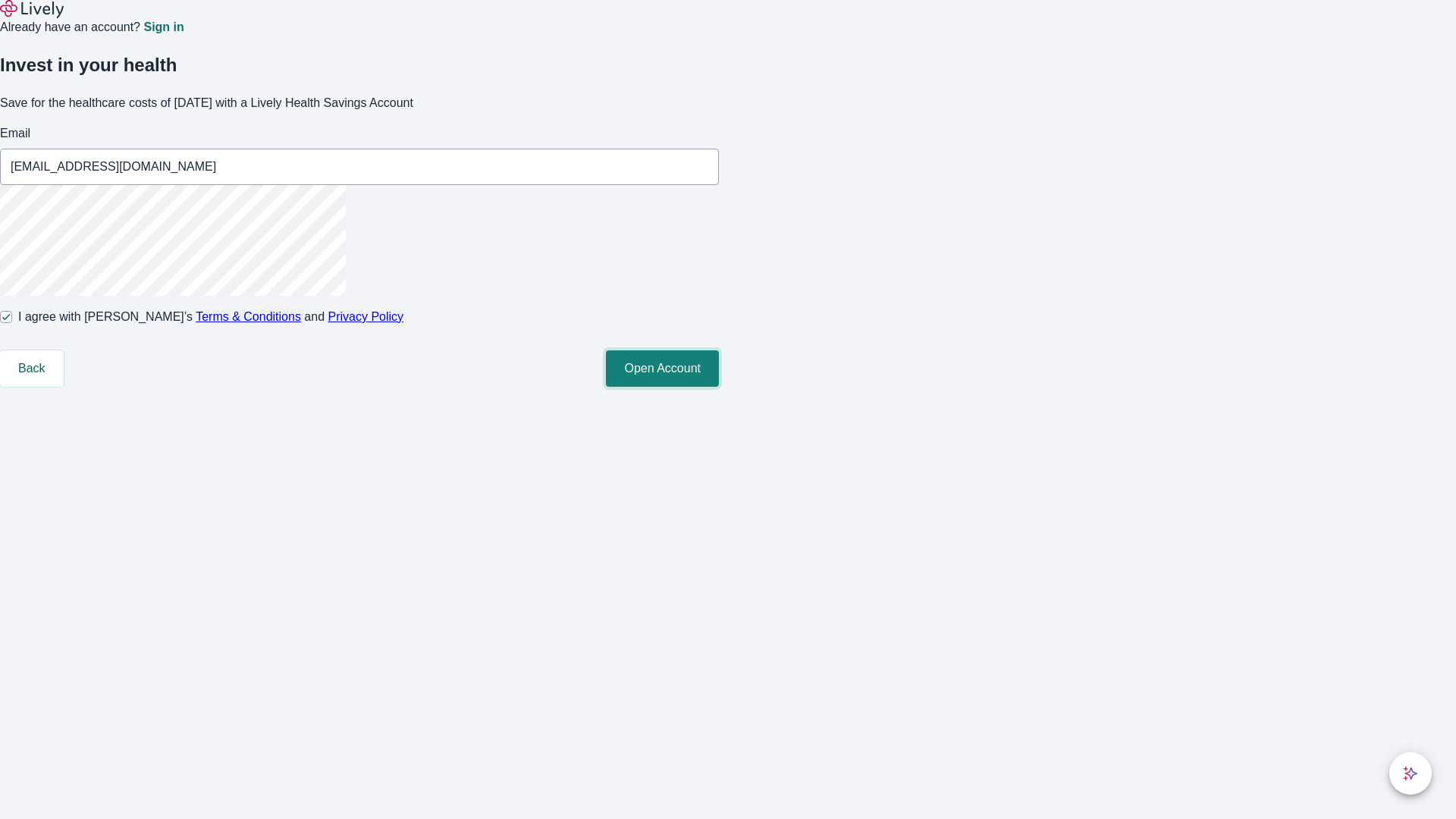
click at [719, 387] on button "Open Account" at bounding box center [662, 368] width 113 height 36
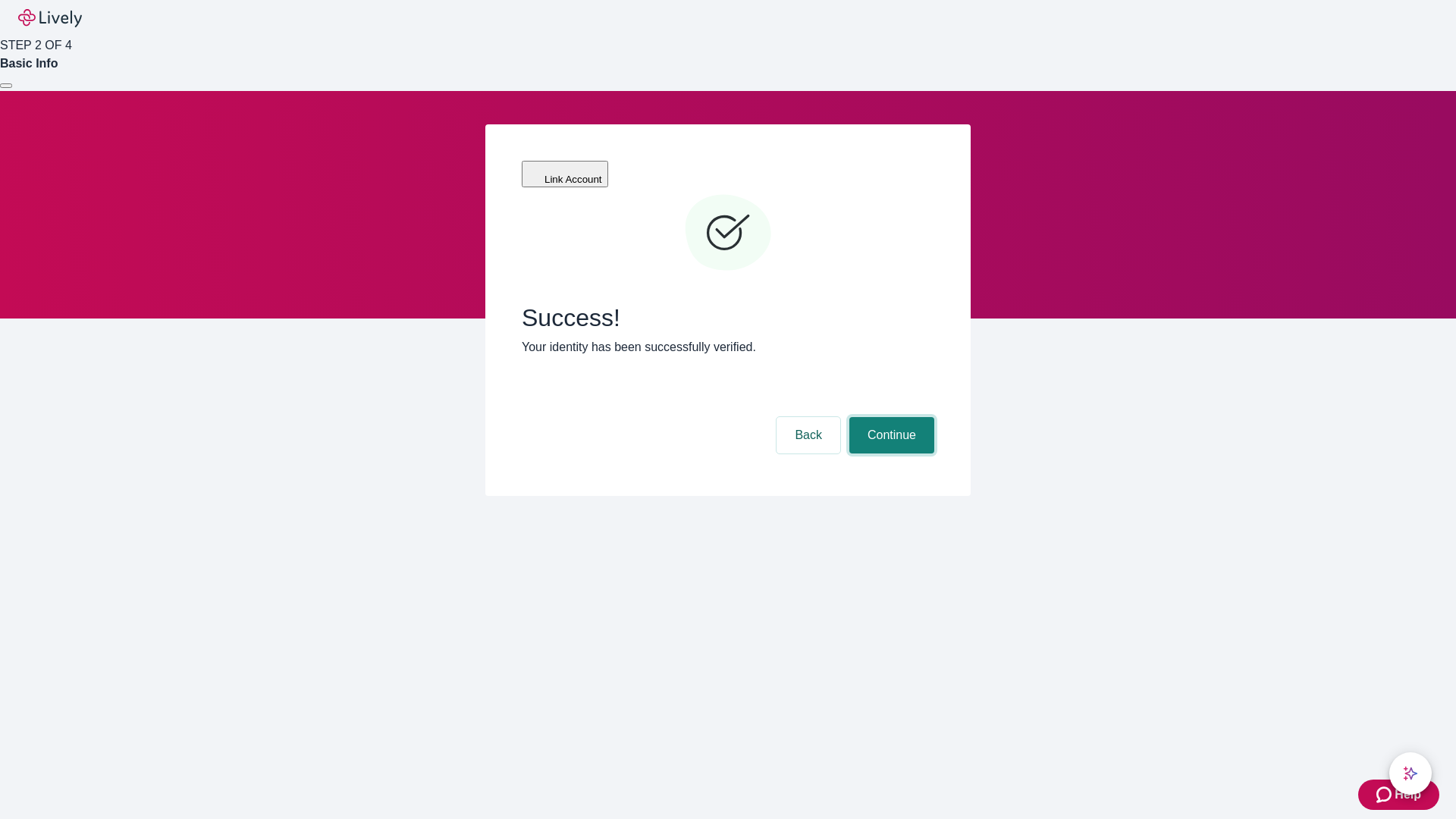
click at [889, 417] on button "Continue" at bounding box center [891, 435] width 85 height 36
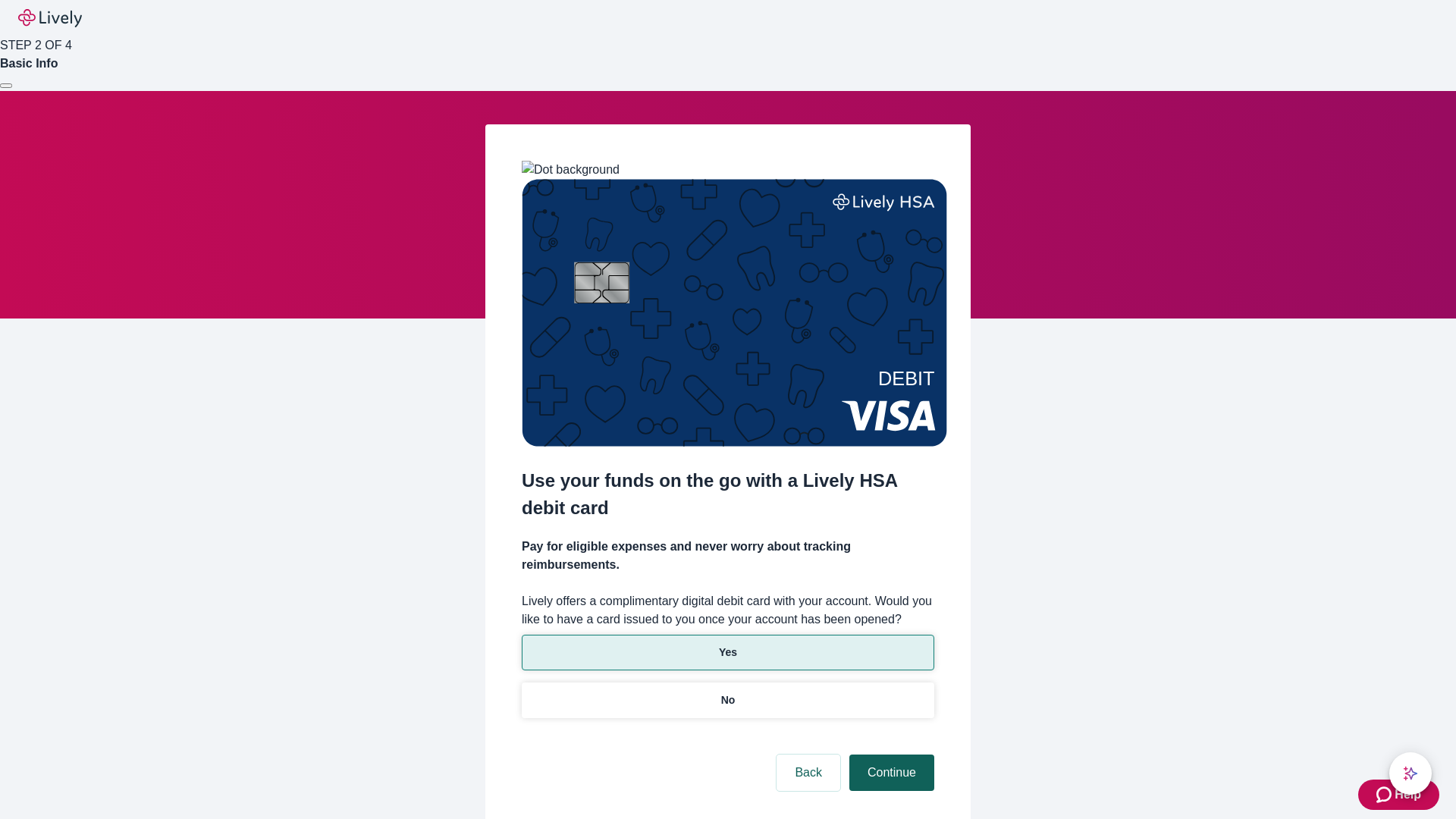
click at [727, 644] on p "Yes" at bounding box center [728, 652] width 18 height 16
click at [889, 754] on button "Continue" at bounding box center [891, 772] width 85 height 36
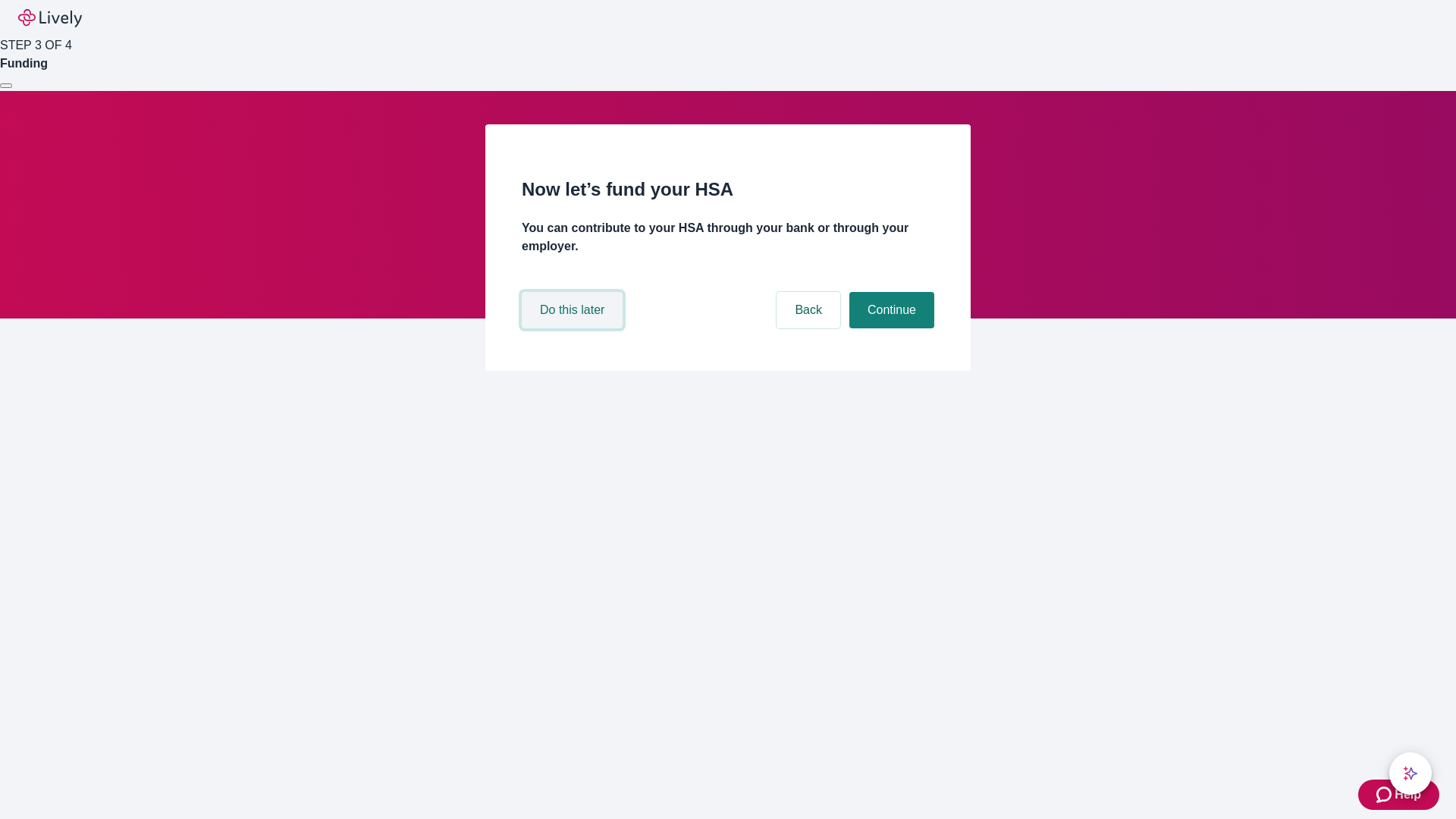
click at [574, 328] on button "Do this later" at bounding box center [572, 310] width 101 height 36
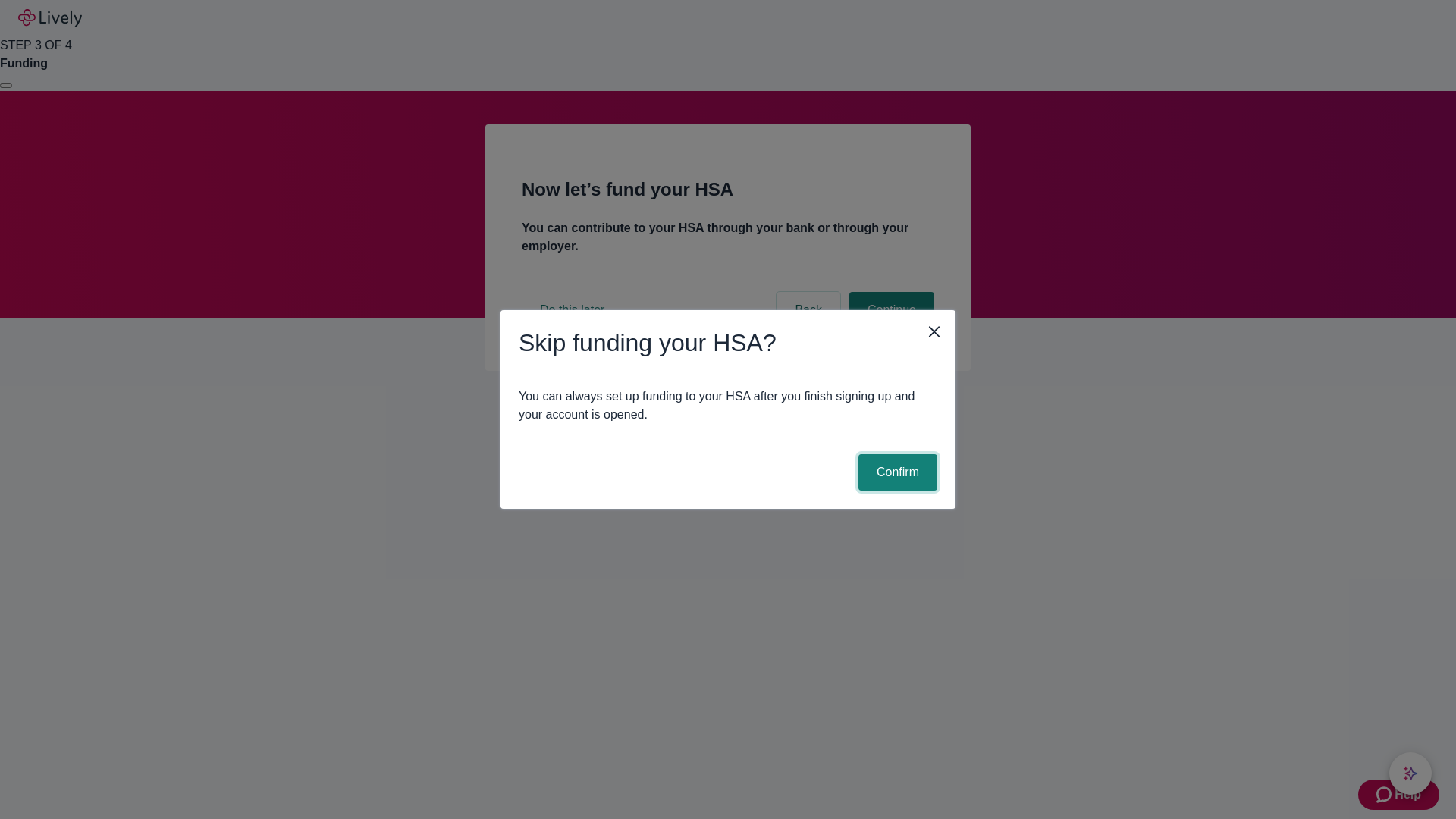
click at [895, 472] on button "Confirm" at bounding box center [897, 472] width 79 height 36
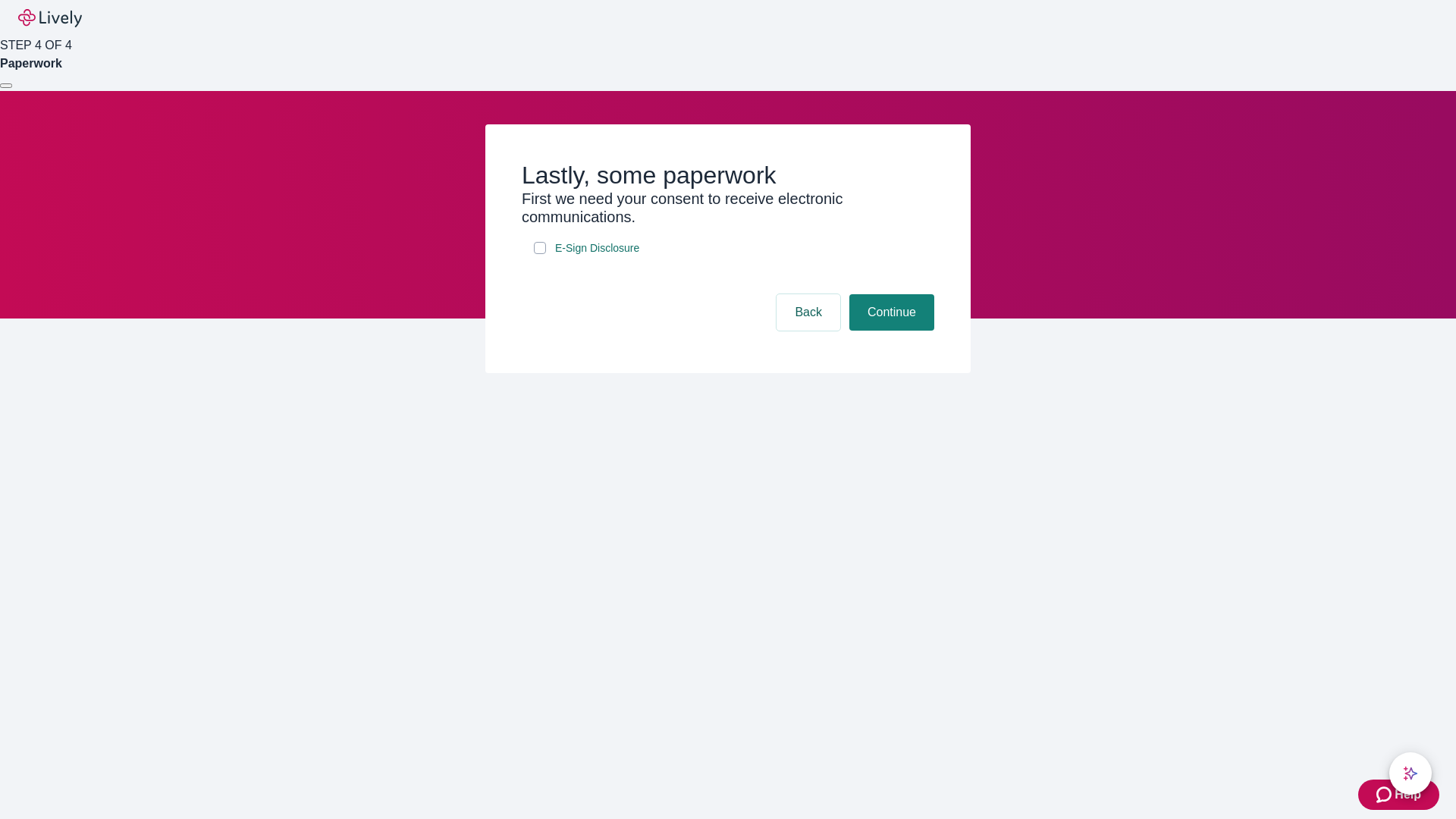
click at [540, 254] on input "E-Sign Disclosure" at bounding box center [540, 248] width 12 height 12
checkbox input "true"
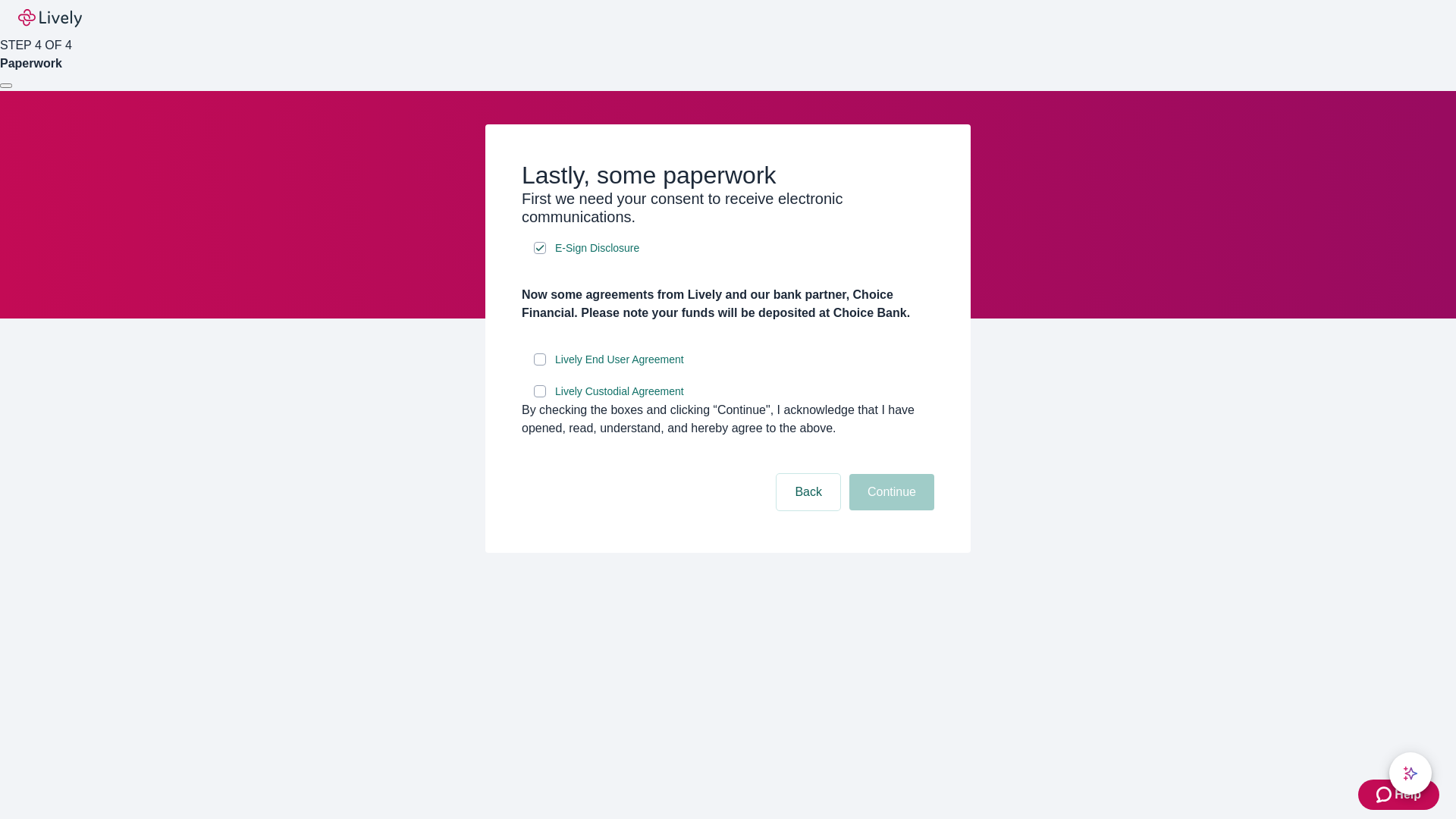
click at [540, 365] on input "Lively End User Agreement" at bounding box center [540, 359] width 12 height 12
checkbox input "true"
click at [540, 397] on input "Lively Custodial Agreement" at bounding box center [540, 391] width 12 height 12
checkbox input "true"
click at [889, 510] on button "Continue" at bounding box center [891, 492] width 85 height 36
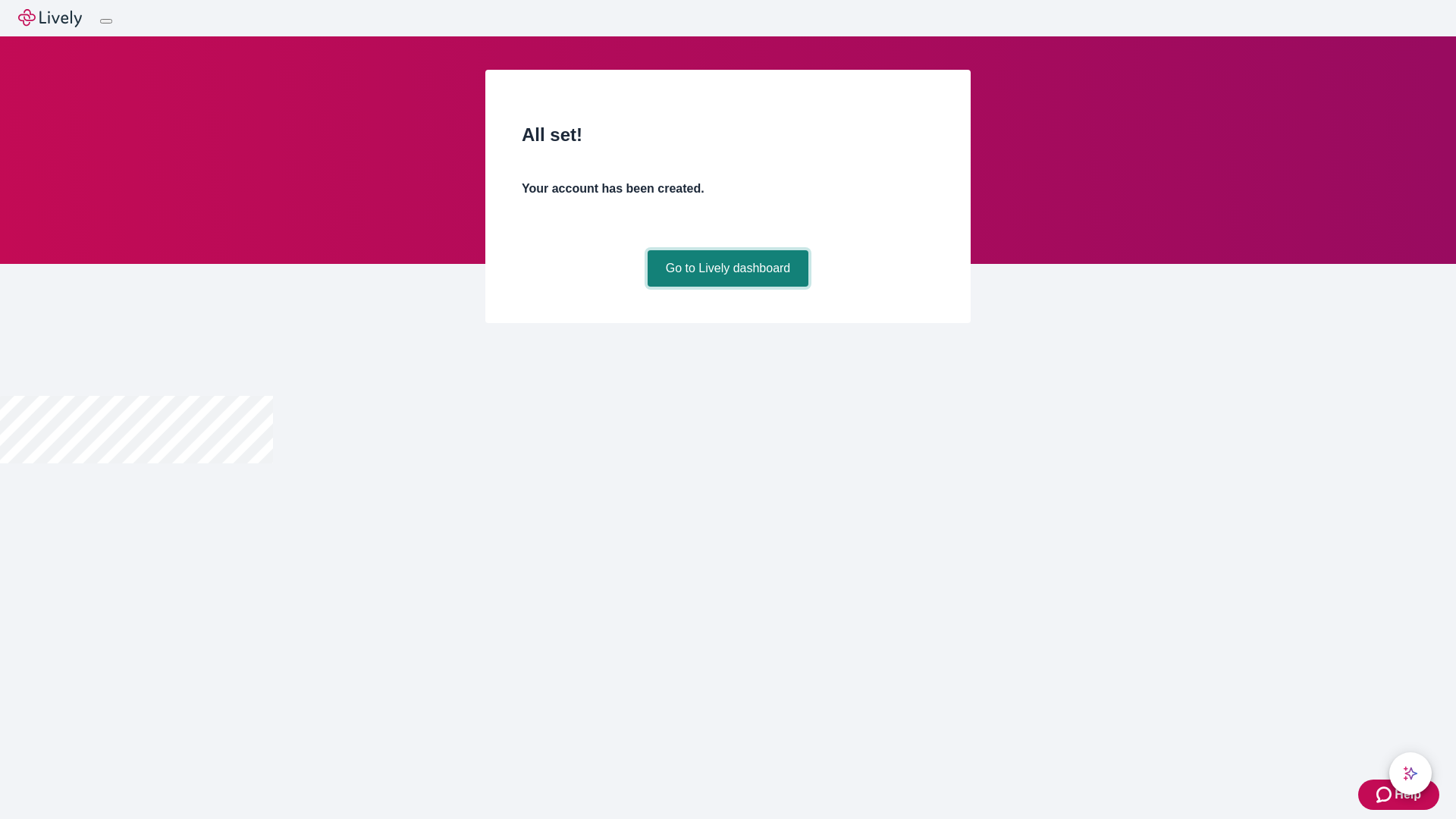
click at [727, 287] on link "Go to Lively dashboard" at bounding box center [727, 268] width 161 height 36
